Goal: Task Accomplishment & Management: Manage account settings

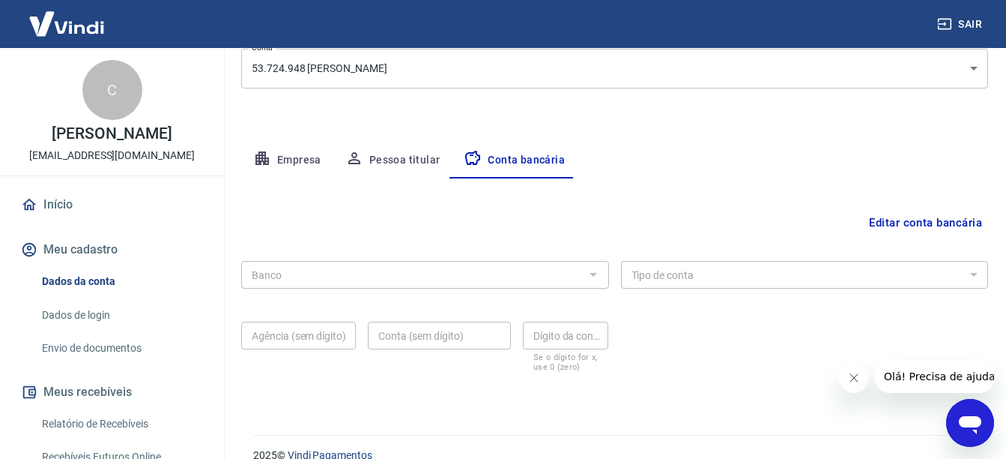
scroll to position [224, 0]
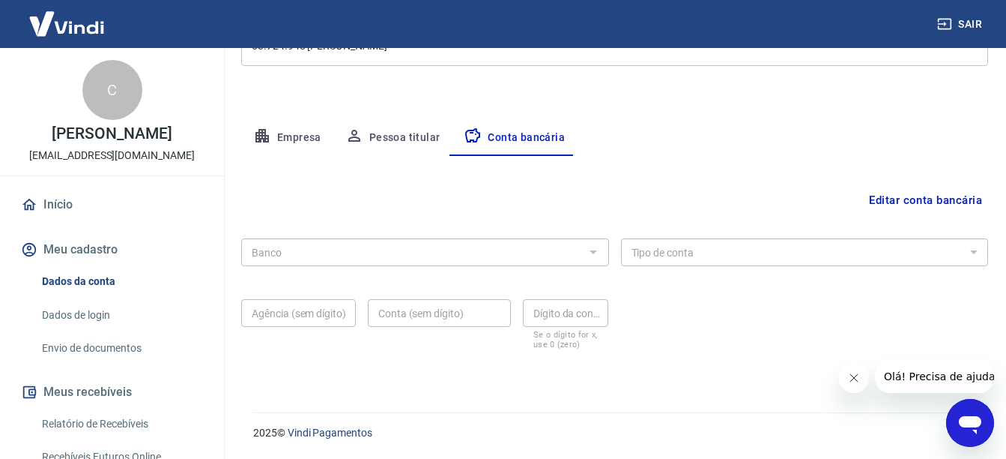
click at [314, 135] on button "Empresa" at bounding box center [287, 138] width 92 height 36
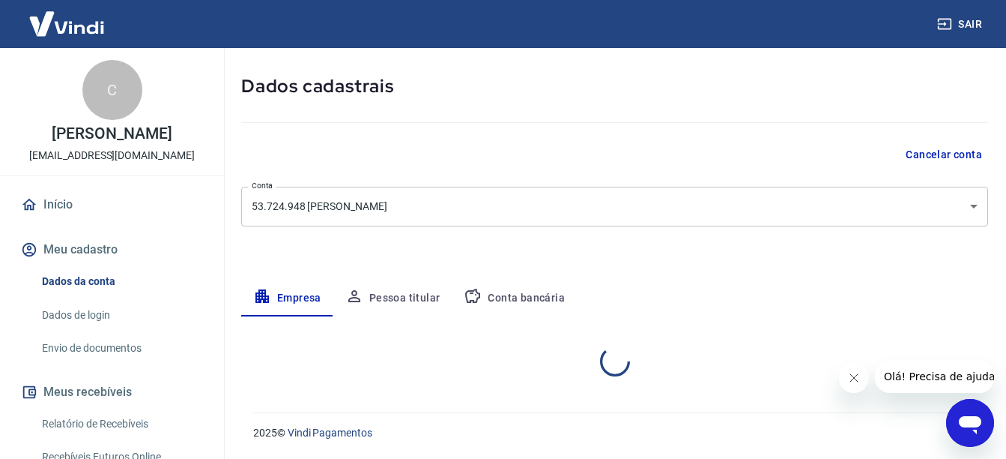
select select "SP"
select select "business"
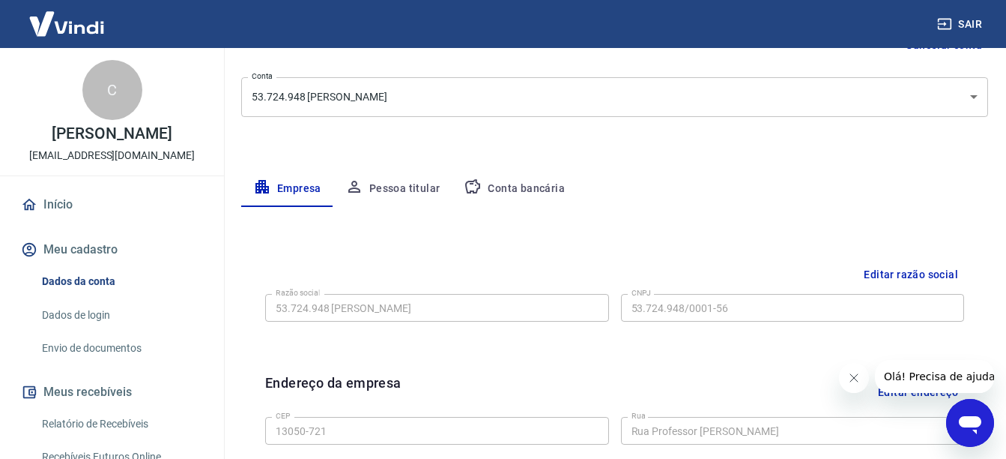
scroll to position [172, 0]
click at [381, 192] on button "Pessoa titular" at bounding box center [392, 190] width 119 height 36
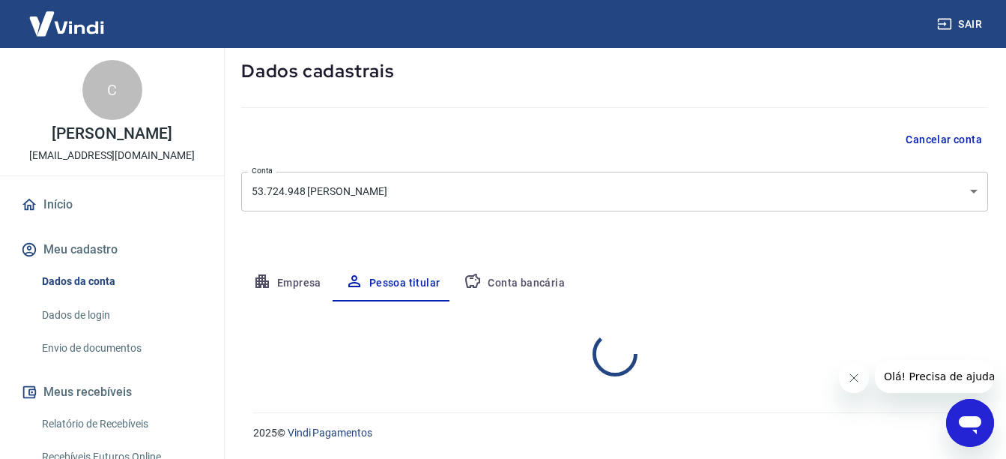
scroll to position [141, 0]
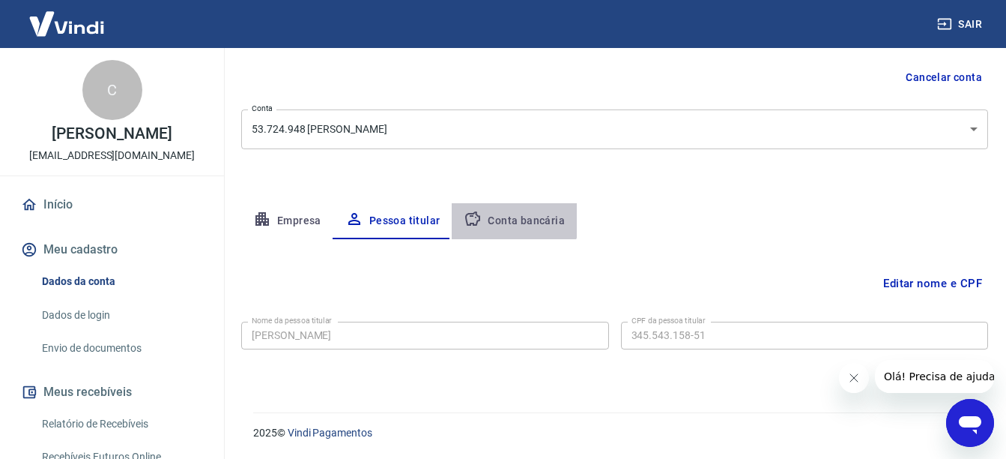
click at [508, 213] on button "Conta bancária" at bounding box center [514, 221] width 125 height 36
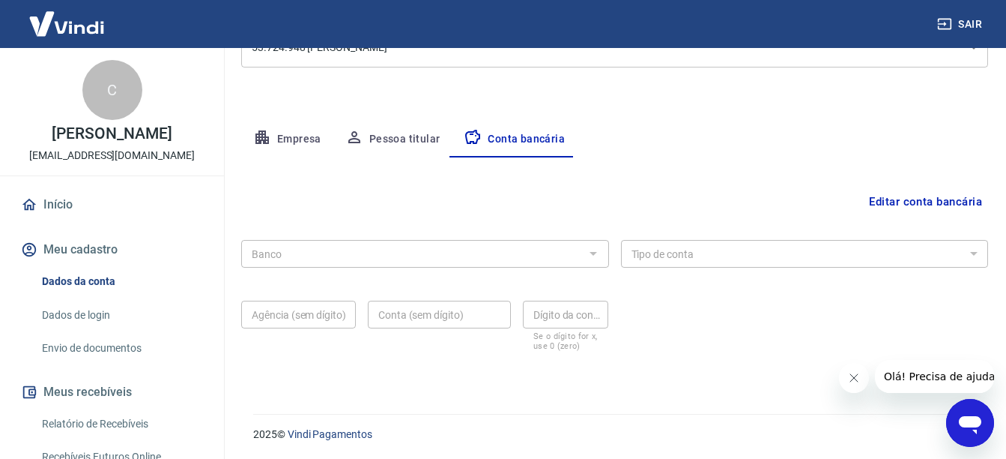
scroll to position [224, 0]
click at [595, 253] on div at bounding box center [592, 251] width 19 height 21
click at [590, 251] on div at bounding box center [592, 251] width 19 height 21
click at [906, 201] on button "Editar conta bancária" at bounding box center [925, 200] width 125 height 28
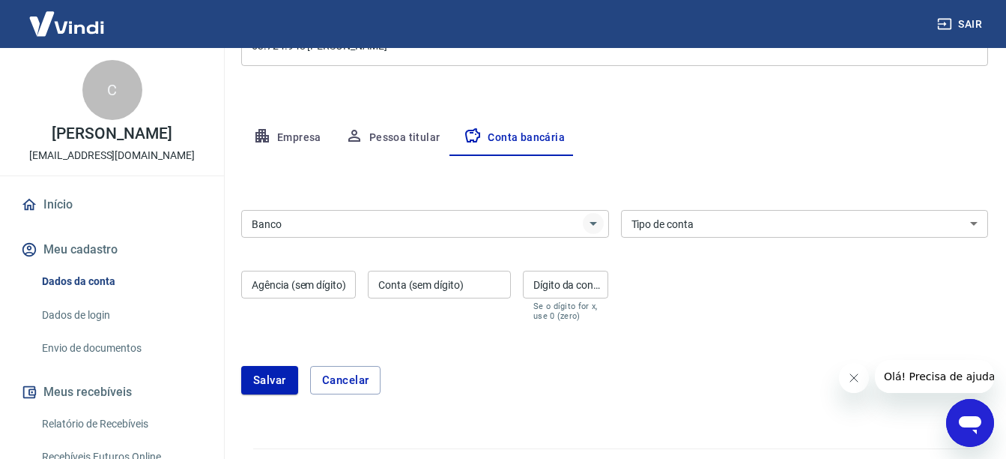
click at [594, 227] on icon "Abrir" at bounding box center [593, 223] width 18 height 18
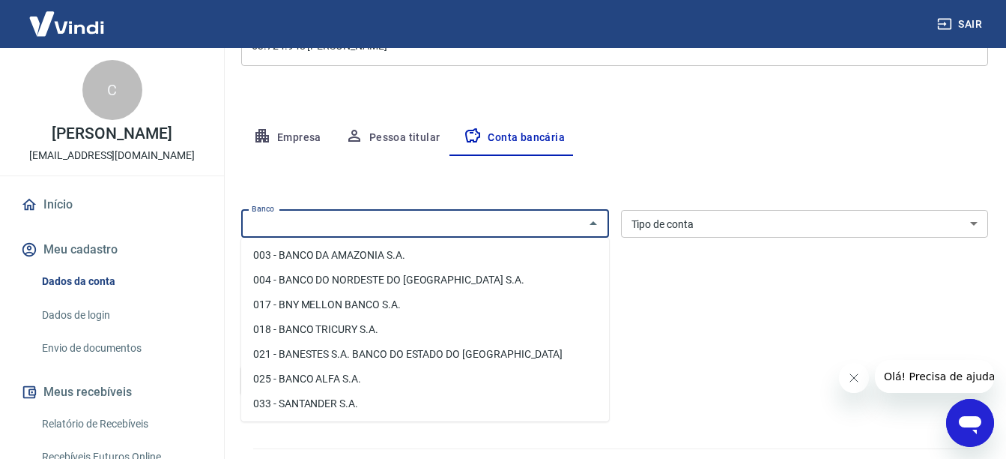
scroll to position [75, 0]
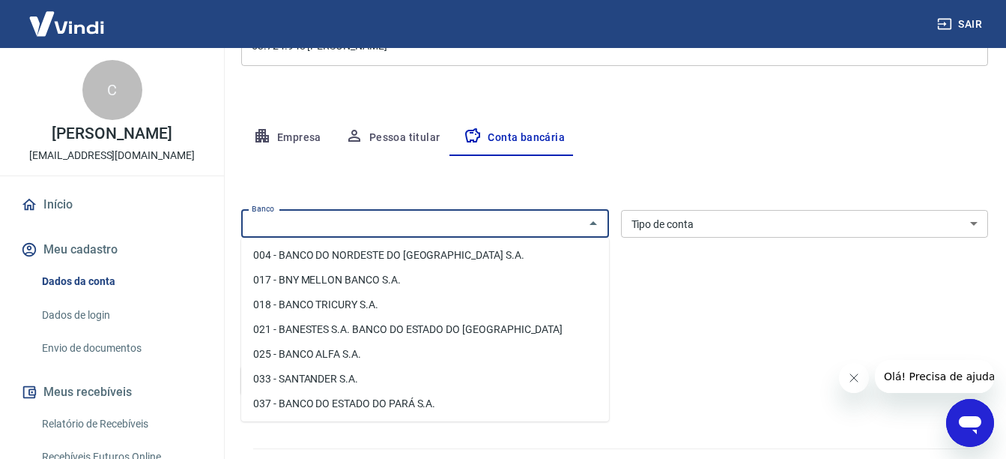
click at [345, 380] on li "033 - SANTANDER S.A." at bounding box center [425, 378] width 368 height 25
type input "033 - SANTANDER S.A."
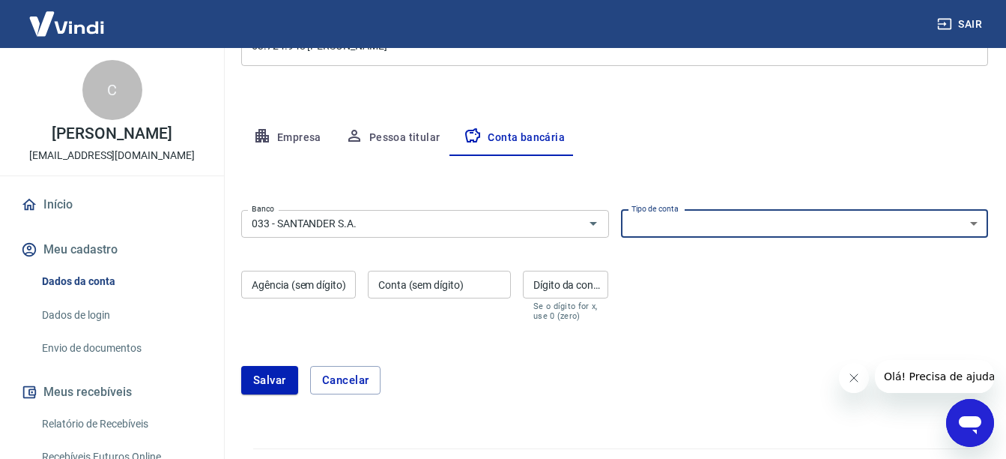
click at [982, 231] on select "Conta Corrente Conta Poupança" at bounding box center [805, 224] width 368 height 28
select select "1"
click at [621, 210] on select "Conta Corrente Conta Poupança" at bounding box center [805, 224] width 368 height 28
click at [344, 283] on input "Agência (sem dígito)" at bounding box center [298, 285] width 115 height 28
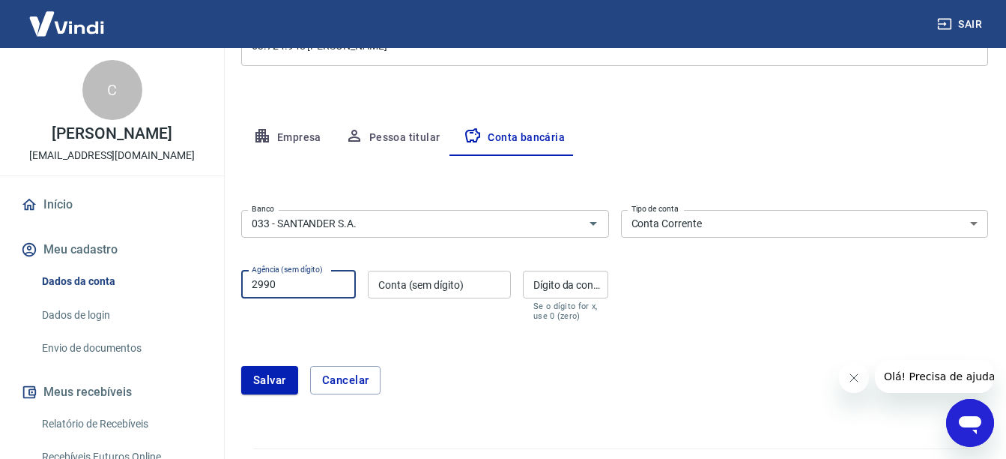
type input "2990"
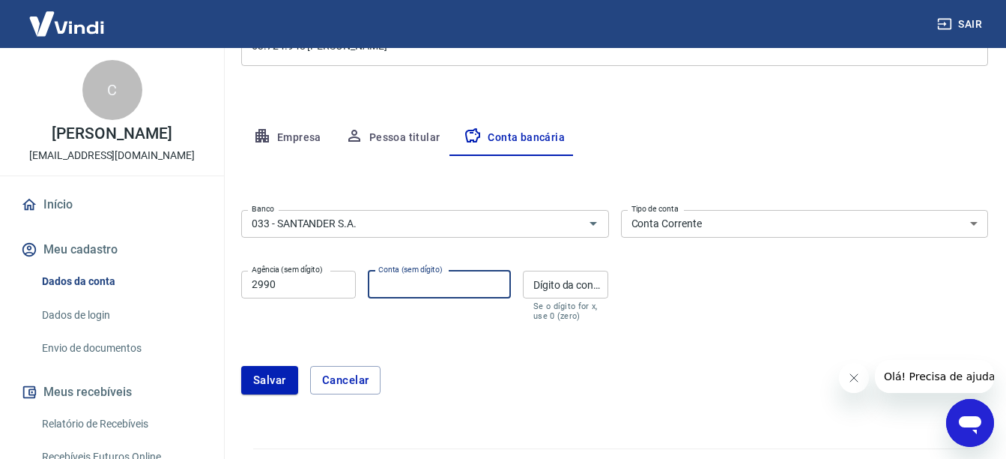
click at [414, 290] on input "Conta (sem dígito)" at bounding box center [439, 285] width 143 height 28
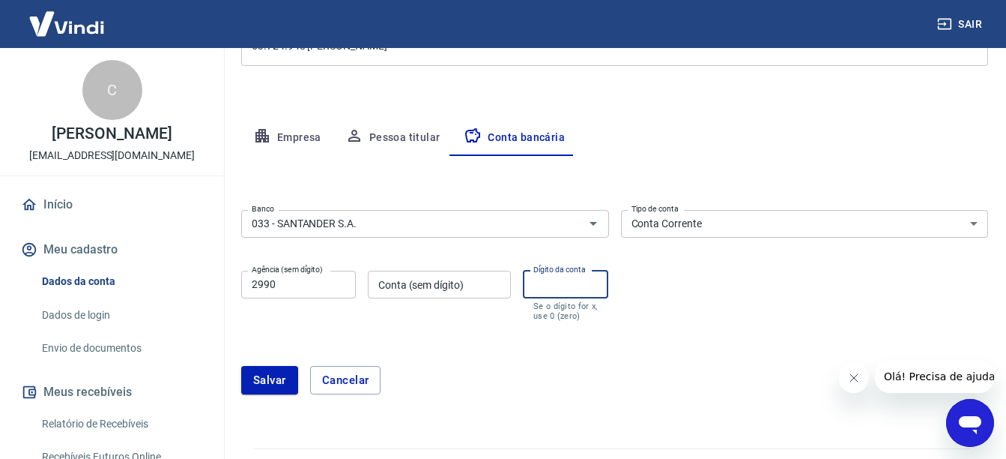
click at [578, 289] on input "Dígito da conta" at bounding box center [566, 285] width 86 height 28
click at [444, 277] on div "Conta (sem dígito) Conta (sem dígito)" at bounding box center [439, 296] width 143 height 50
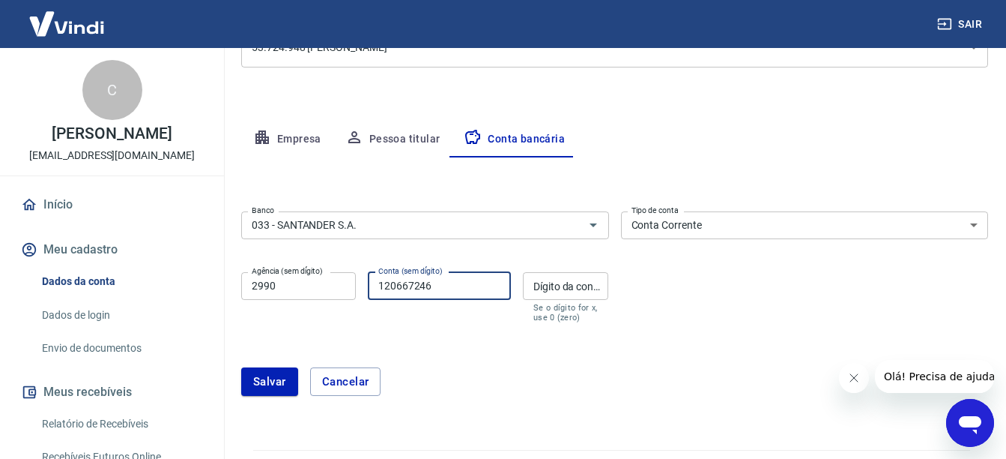
scroll to position [260, 0]
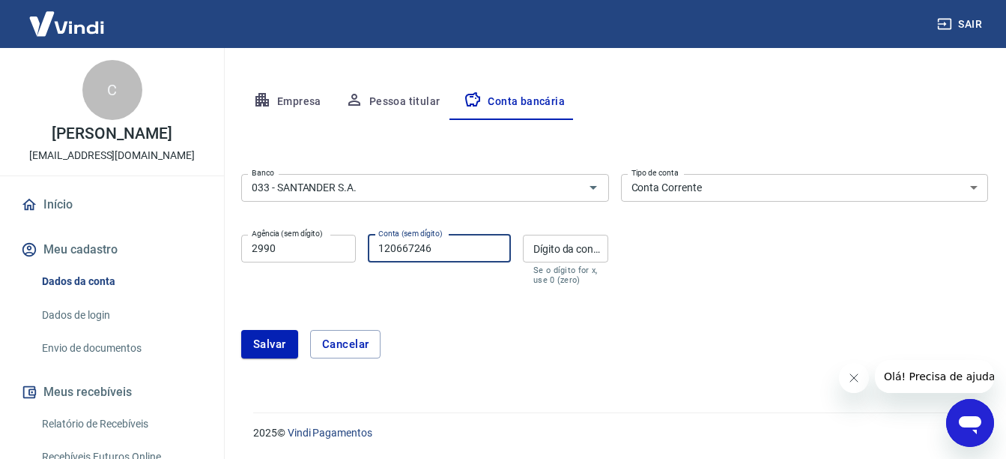
click at [851, 366] on button "Fechar mensagem da empresa" at bounding box center [854, 378] width 30 height 30
drag, startPoint x: 859, startPoint y: 364, endPoint x: 859, endPoint y: 373, distance: 9.0
click at [859, 366] on button "Fechar mensagem da empresa" at bounding box center [854, 378] width 30 height 30
click at [459, 253] on input "120667246" at bounding box center [439, 249] width 143 height 28
type input "12066724"
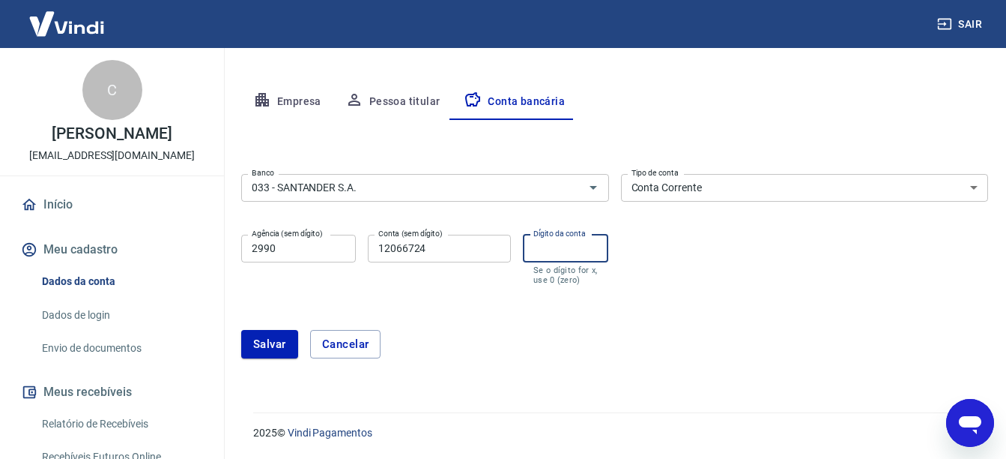
click at [567, 244] on input "Dígito da conta" at bounding box center [566, 249] width 86 height 28
type input "6"
click at [271, 353] on button "Salvar" at bounding box center [269, 344] width 57 height 28
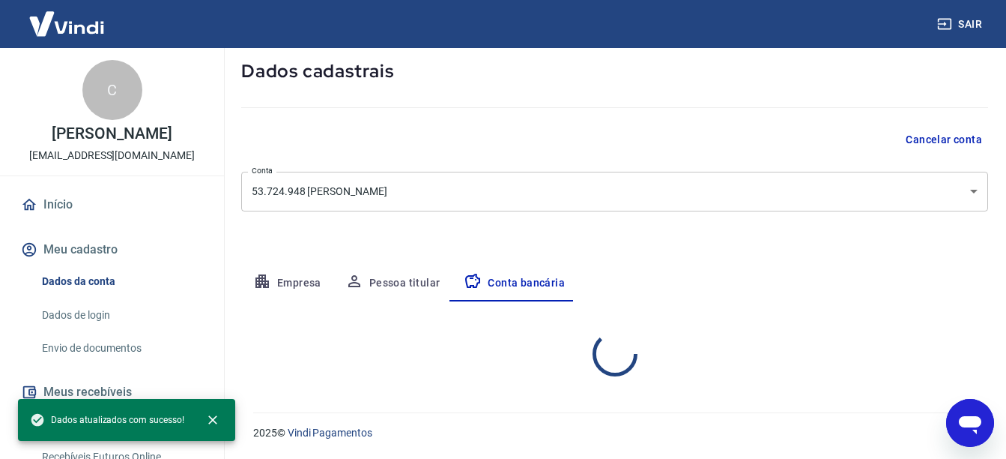
select select "1"
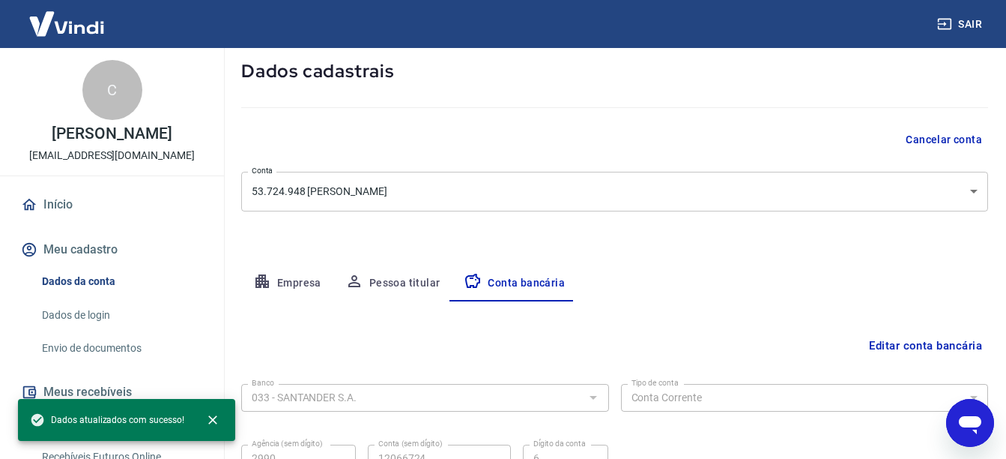
scroll to position [224, 0]
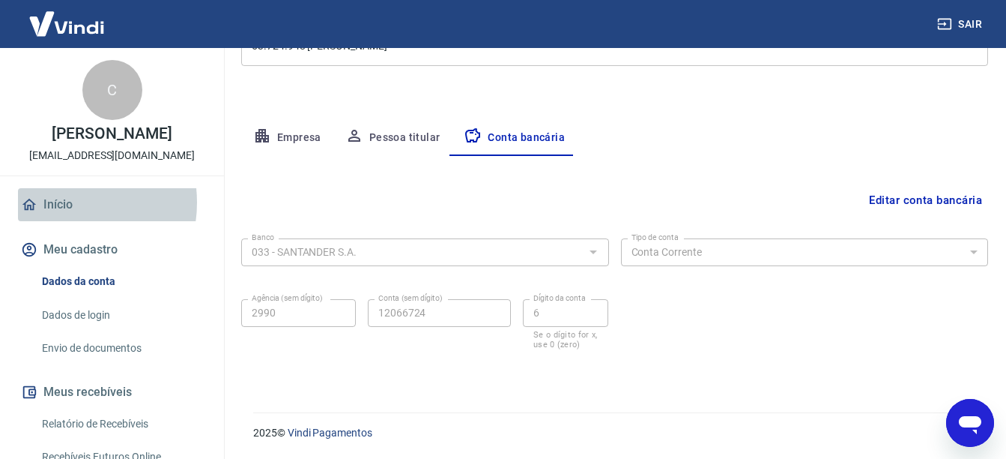
click at [59, 202] on link "Início" at bounding box center [112, 204] width 188 height 33
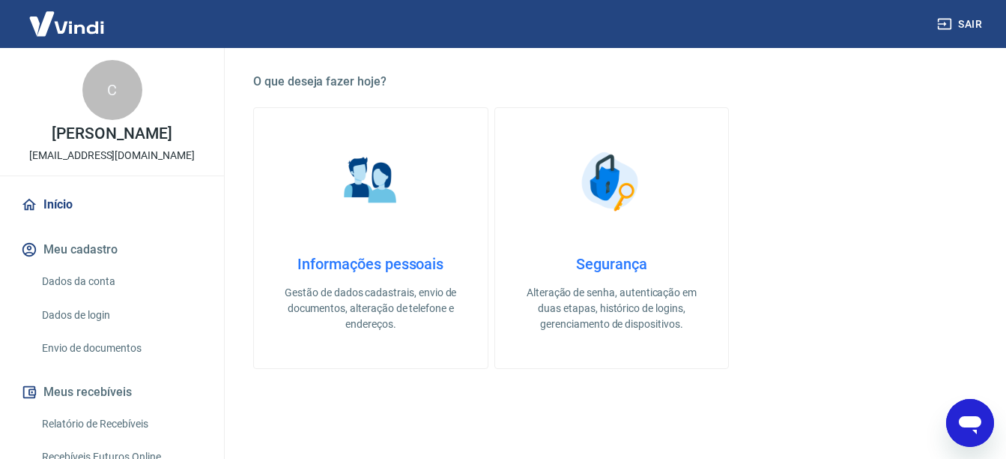
scroll to position [402, 0]
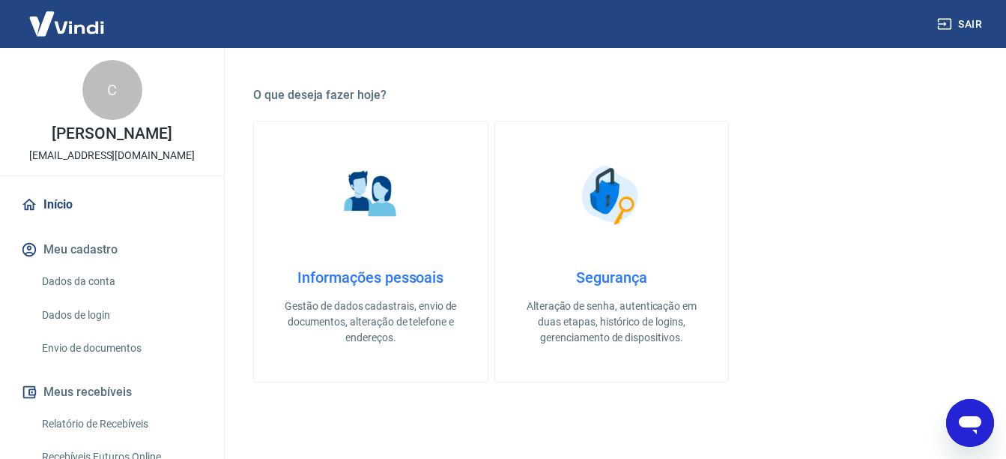
click at [336, 286] on h4 "Informações pessoais" at bounding box center [371, 277] width 186 height 18
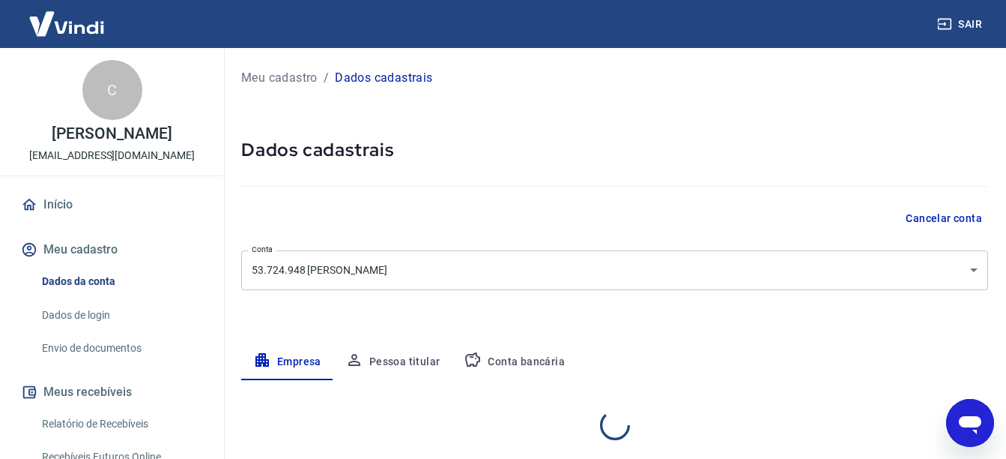
select select "SP"
select select "business"
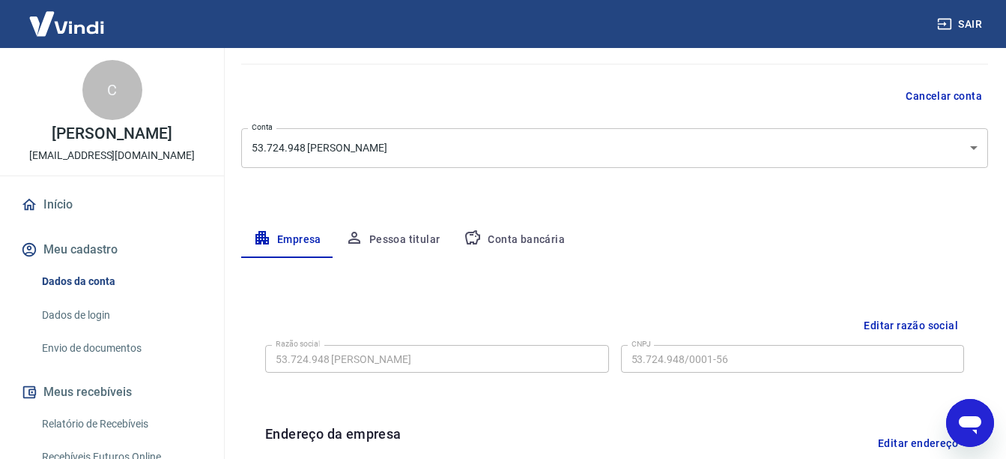
scroll to position [97, 0]
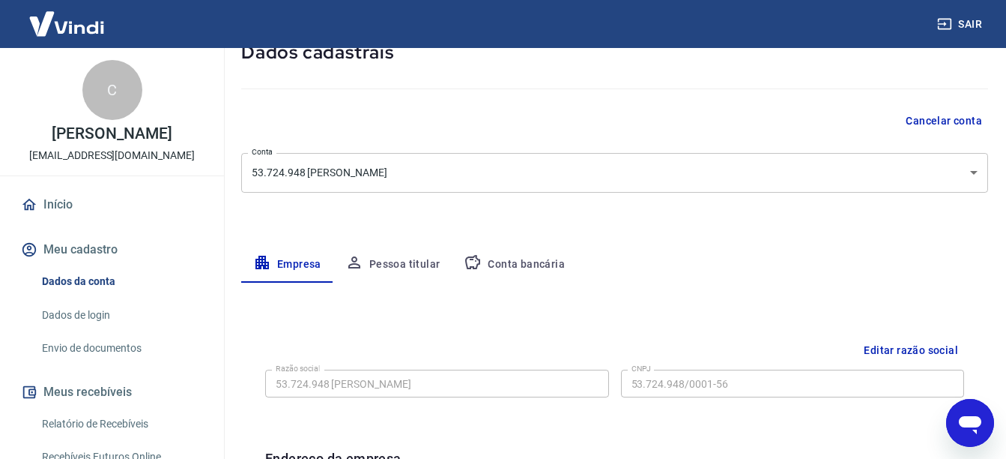
click at [413, 266] on button "Pessoa titular" at bounding box center [392, 265] width 119 height 36
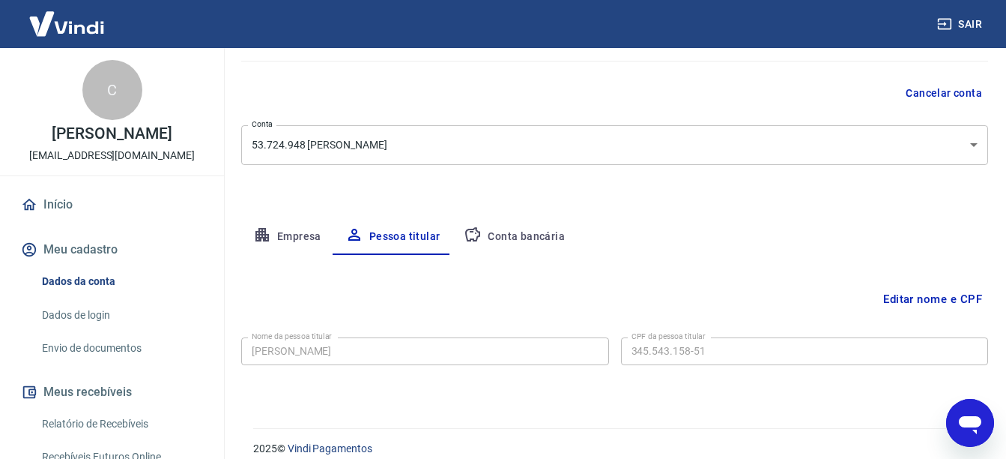
scroll to position [141, 0]
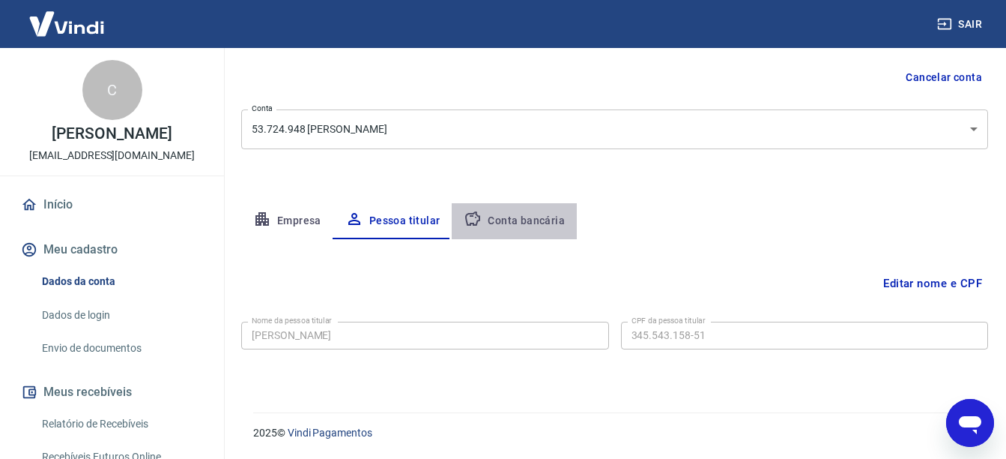
click at [532, 214] on button "Conta bancária" at bounding box center [514, 221] width 125 height 36
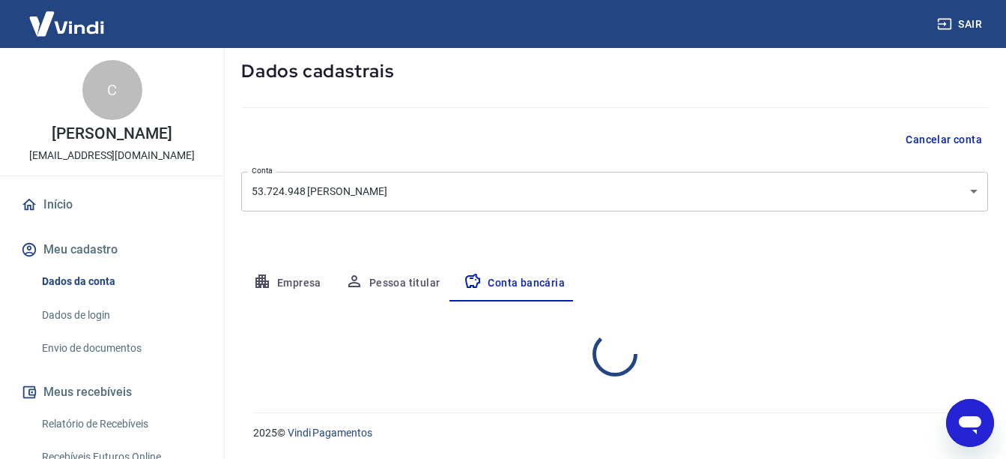
select select "1"
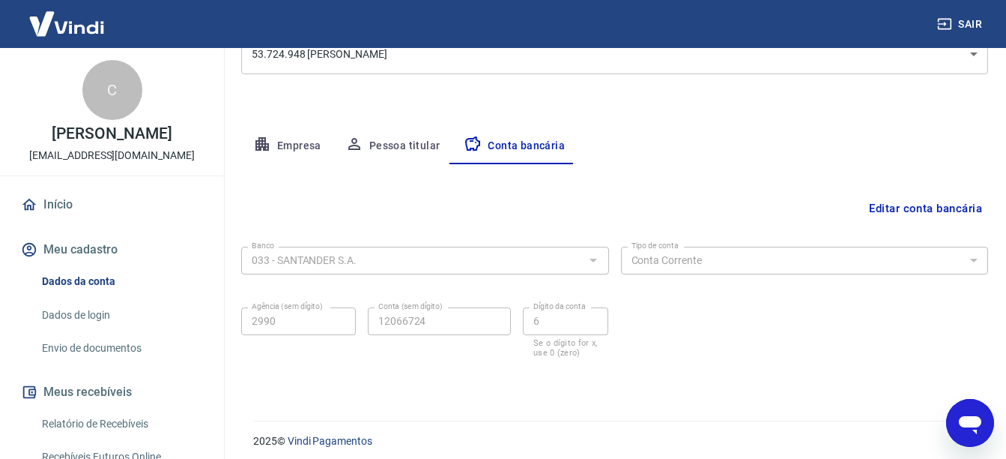
scroll to position [224, 0]
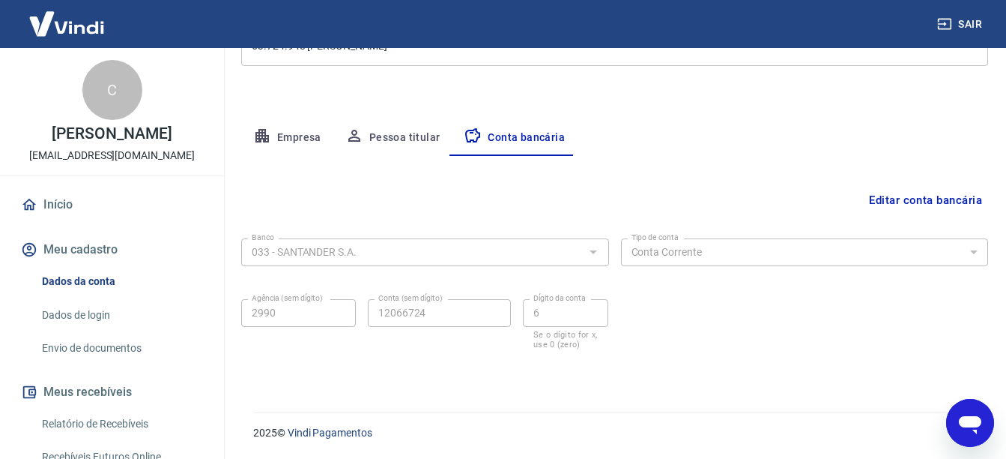
click at [366, 136] on button "Pessoa titular" at bounding box center [392, 138] width 119 height 36
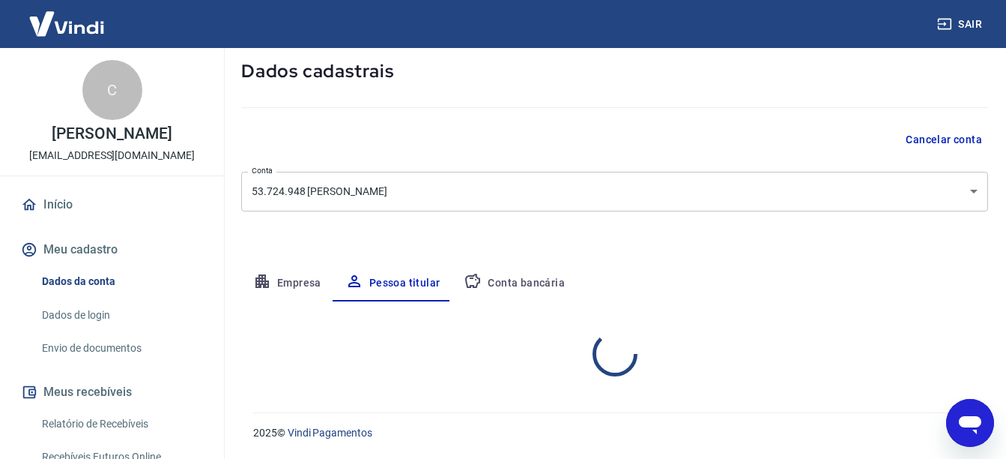
scroll to position [141, 0]
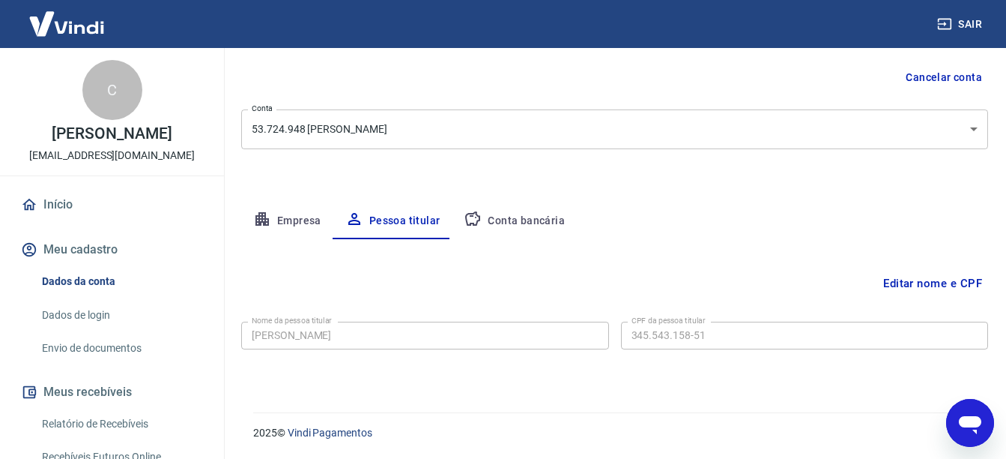
click at [522, 214] on button "Conta bancária" at bounding box center [514, 221] width 125 height 36
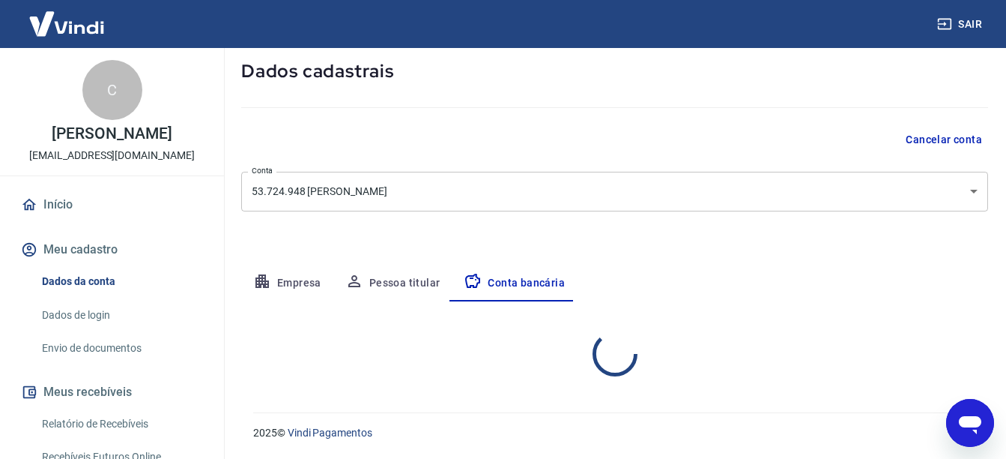
select select "1"
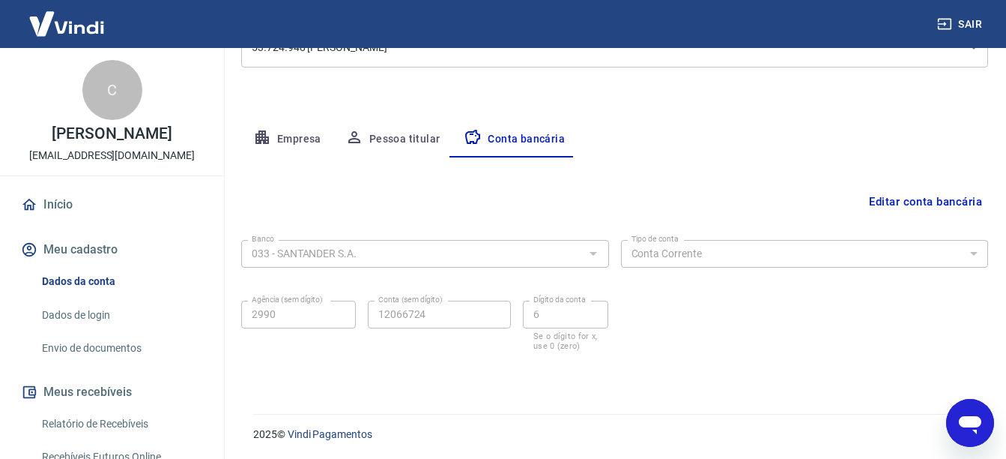
scroll to position [224, 0]
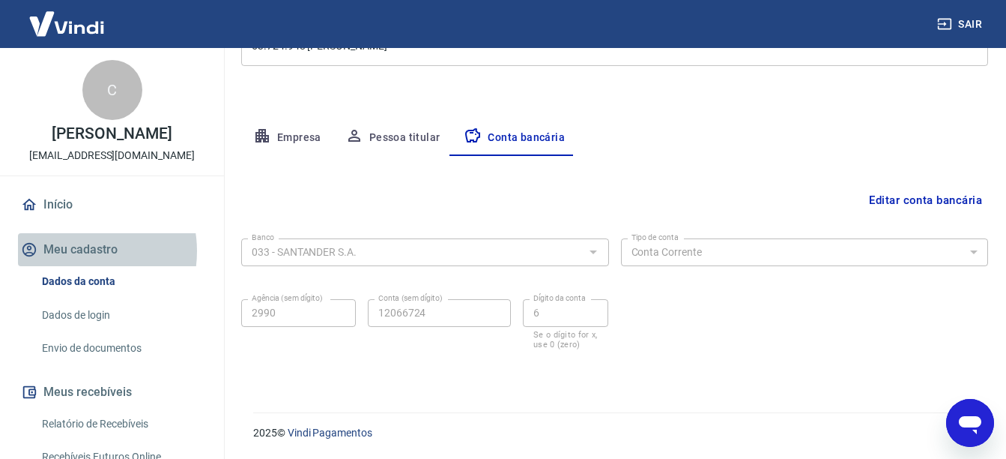
click at [73, 251] on button "Meu cadastro" at bounding box center [112, 249] width 188 height 33
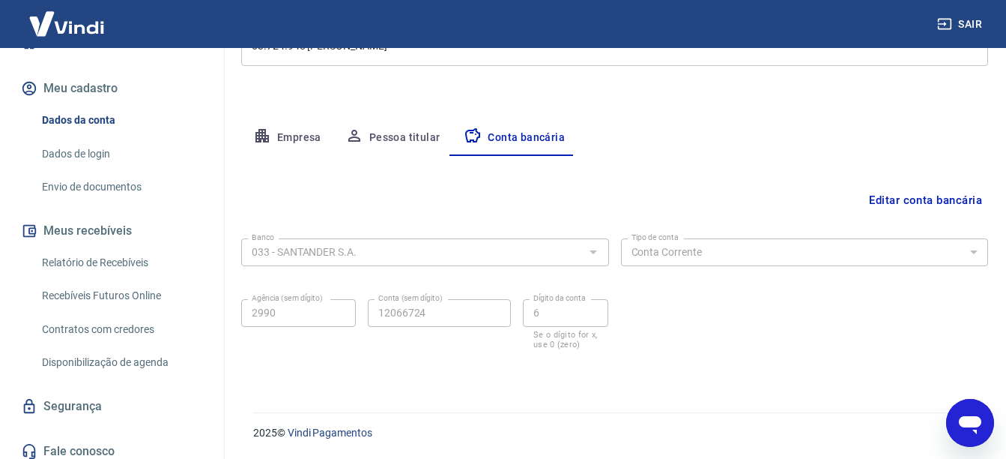
scroll to position [170, 0]
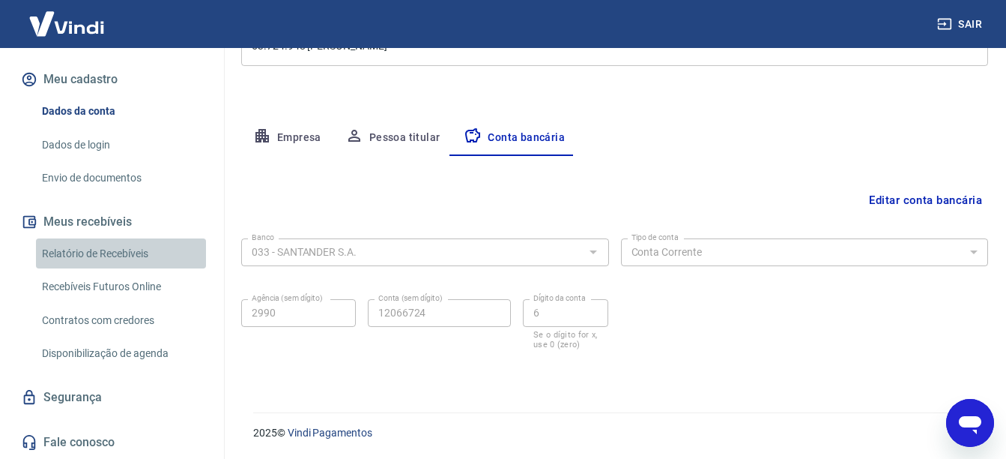
click at [132, 255] on link "Relatório de Recebíveis" at bounding box center [121, 253] width 170 height 31
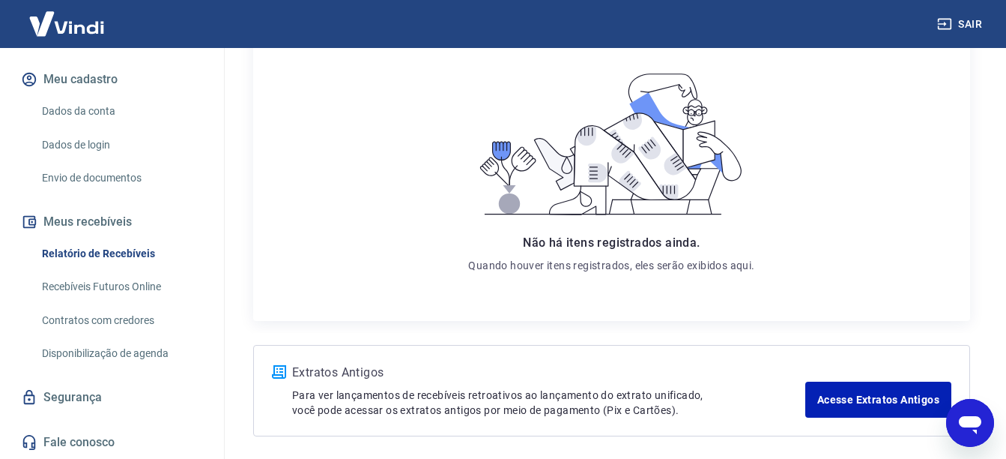
scroll to position [286, 0]
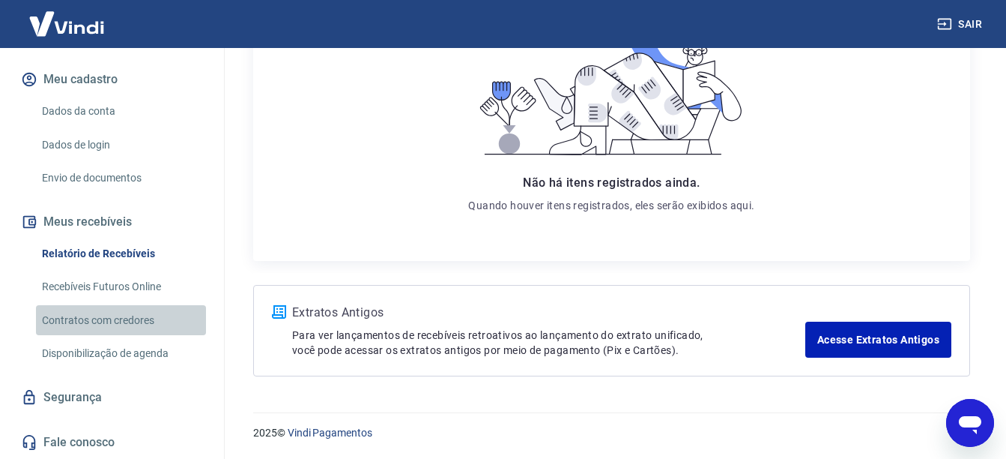
click at [133, 318] on link "Contratos com credores" at bounding box center [121, 320] width 170 height 31
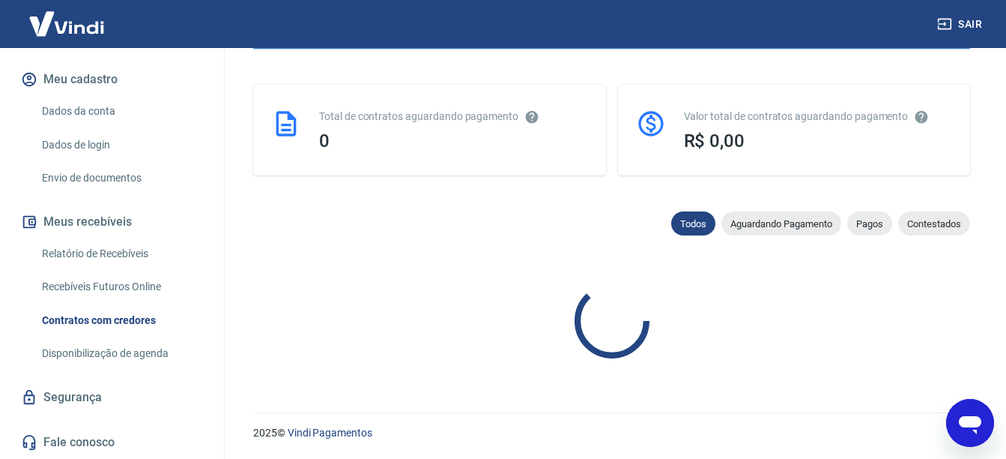
scroll to position [734, 0]
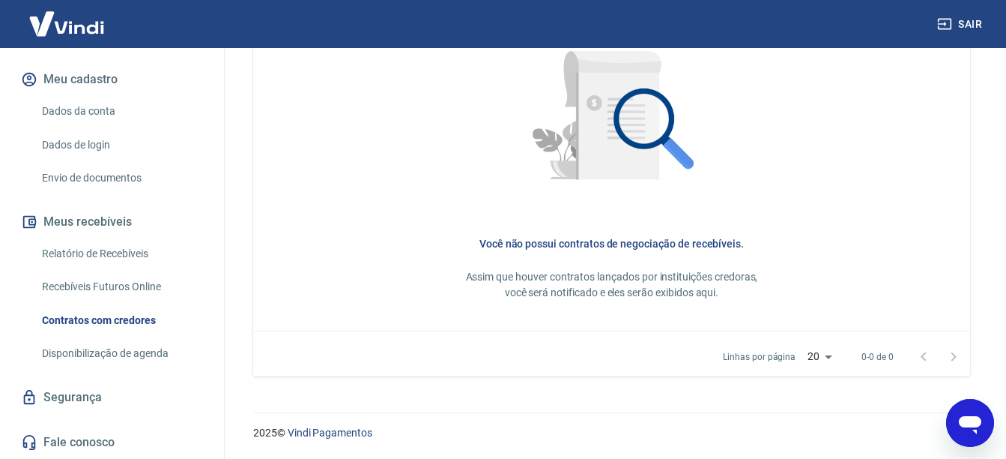
click at [112, 348] on link "Disponibilização de agenda" at bounding box center [121, 353] width 170 height 31
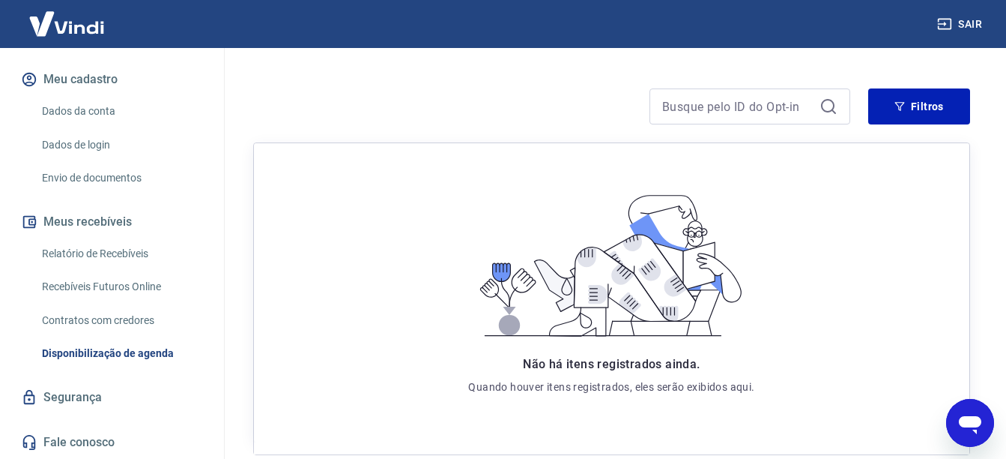
scroll to position [280, 0]
